Goal: Transaction & Acquisition: Purchase product/service

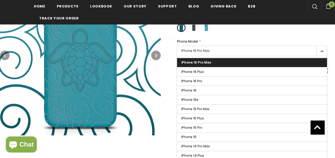
scroll to position [125, 0]
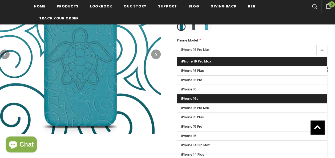
click at [200, 97] on label "iPhone 16e" at bounding box center [252, 98] width 150 height 9
click at [0, 0] on input "iPhone 16e" at bounding box center [0, 0] width 0 height 0
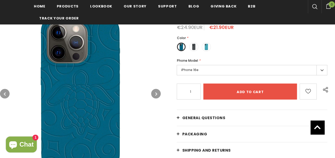
scroll to position [106, 0]
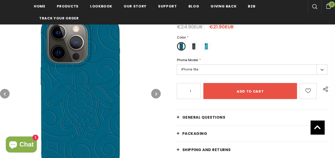
click at [190, 66] on label "iPhone 16e" at bounding box center [252, 70] width 151 height 10
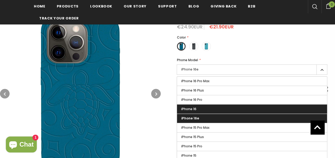
click at [193, 108] on span "iPhone 16" at bounding box center [188, 109] width 15 height 5
click at [0, 0] on input "iPhone 16" at bounding box center [0, 0] width 0 height 0
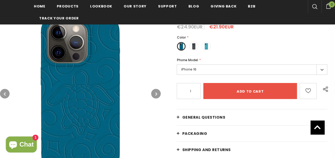
click at [193, 70] on label "iPhone 16" at bounding box center [252, 70] width 151 height 10
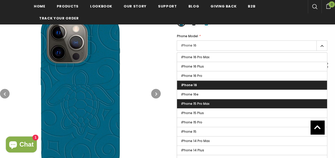
scroll to position [130, 0]
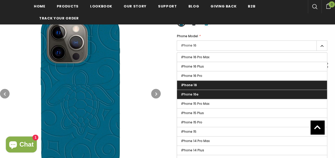
click at [188, 91] on label "iPhone 16e" at bounding box center [252, 94] width 150 height 9
click at [0, 0] on input "iPhone 16e" at bounding box center [0, 0] width 0 height 0
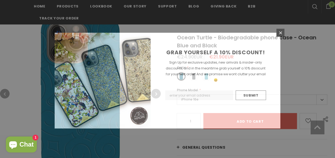
scroll to position [77, 0]
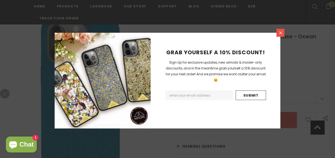
click at [277, 31] on link at bounding box center [281, 33] width 8 height 8
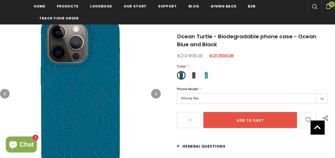
click at [101, 70] on img at bounding box center [80, 93] width 161 height 161
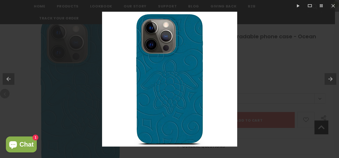
click at [335, 75] on button at bounding box center [332, 79] width 14 height 27
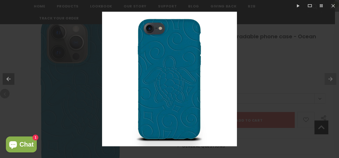
click at [10, 76] on button at bounding box center [7, 79] width 14 height 27
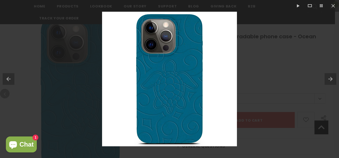
click at [329, 76] on button at bounding box center [332, 79] width 14 height 27
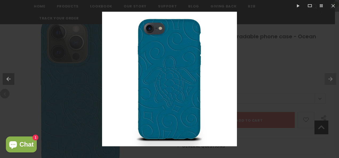
click at [272, 80] on div at bounding box center [169, 79] width 339 height 158
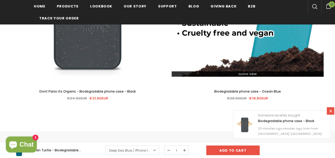
scroll to position [1255, 0]
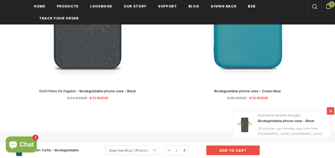
click at [255, 89] on span "Biodegradable phone case - Ocean Blue" at bounding box center [247, 91] width 67 height 5
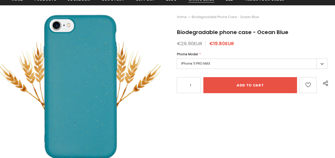
scroll to position [80, 0]
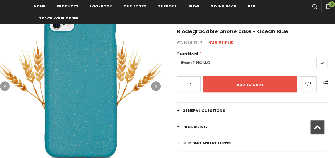
scroll to position [90, 0]
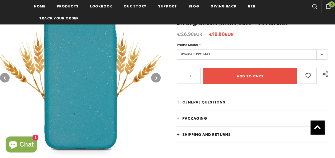
click at [153, 77] on button "button" at bounding box center [156, 78] width 10 height 10
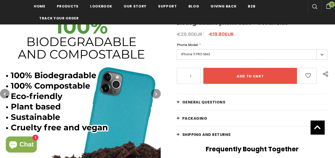
click at [153, 77] on img at bounding box center [80, 93] width 161 height 161
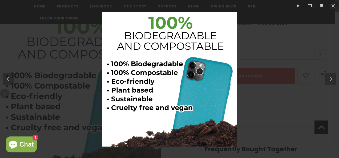
click at [59, 46] on div at bounding box center [169, 79] width 339 height 158
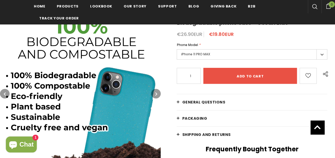
click at [154, 95] on button "button" at bounding box center [156, 94] width 10 height 10
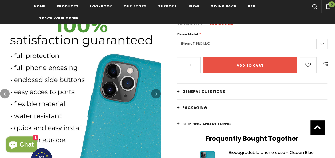
scroll to position [101, 0]
click at [190, 42] on label "iPhone 11 PRO MAX" at bounding box center [252, 44] width 151 height 10
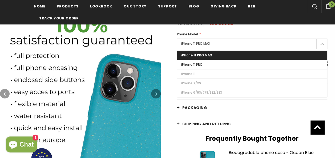
click at [244, 37] on div "Phone Model *" at bounding box center [252, 34] width 151 height 5
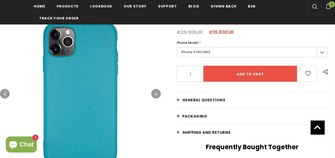
scroll to position [85, 0]
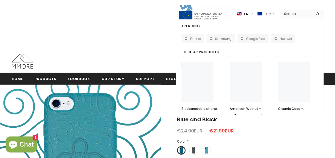
click at [301, 12] on input "Search Site" at bounding box center [296, 14] width 31 height 8
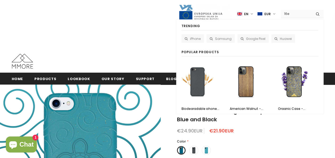
type input "16e"
click at [312, 10] on button "submit" at bounding box center [318, 14] width 12 height 8
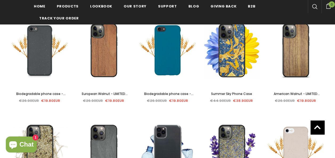
scroll to position [96, 0]
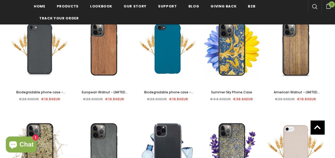
click at [157, 91] on span "Biodegradable phone case - Deep Sea Blue" at bounding box center [168, 95] width 49 height 10
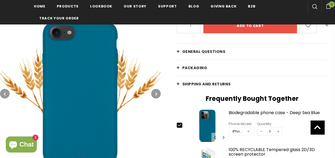
scroll to position [141, 0]
click at [194, 49] on span "General Questions" at bounding box center [203, 51] width 43 height 5
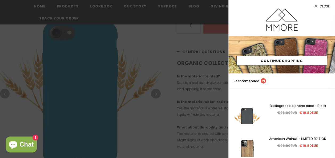
click at [187, 63] on div at bounding box center [167, 79] width 335 height 158
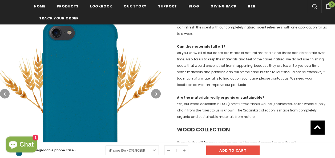
scroll to position [286, 0]
click at [156, 91] on icon "button" at bounding box center [157, 93] width 2 height 5
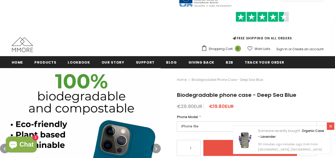
scroll to position [18, 0]
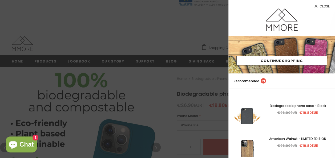
click at [326, 6] on span "Close" at bounding box center [325, 6] width 10 height 3
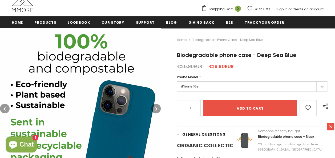
scroll to position [61, 0]
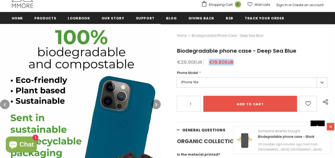
drag, startPoint x: 242, startPoint y: 63, endPoint x: 211, endPoint y: 63, distance: 31.5
click at [211, 63] on div "€26.90EUR €19.80EUR" at bounding box center [252, 62] width 151 height 5
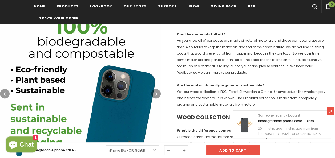
scroll to position [298, 0]
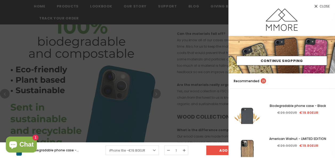
click at [321, 5] on span "Close" at bounding box center [325, 6] width 10 height 3
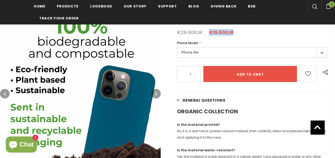
scroll to position [92, 0]
